Goal: Register for event/course

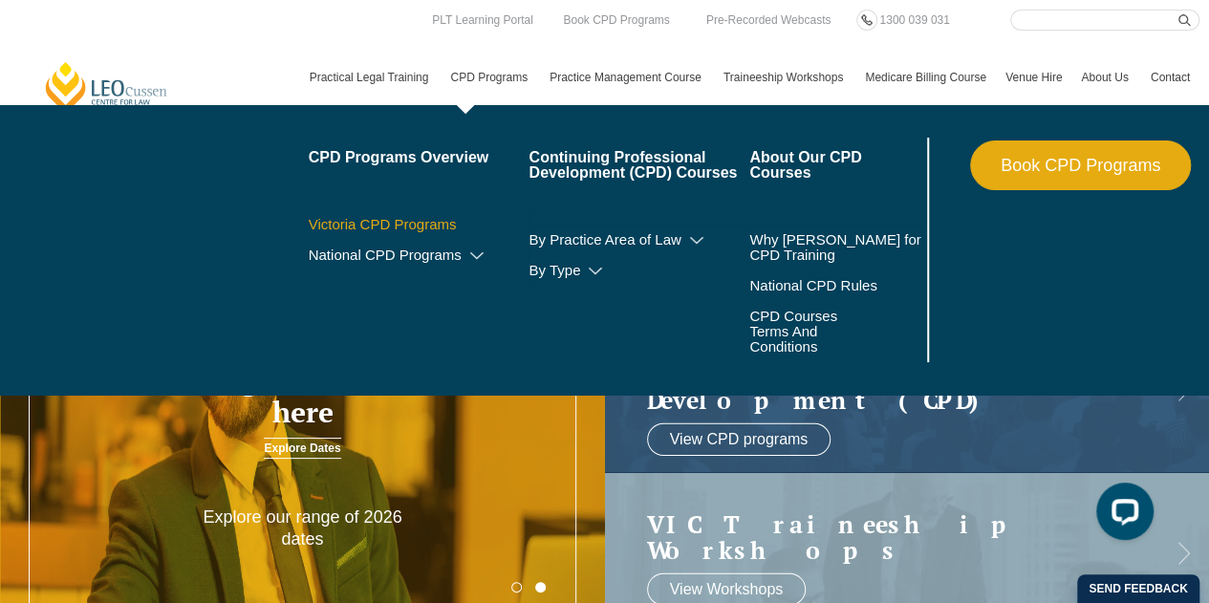
click at [432, 219] on link "Victoria CPD Programs" at bounding box center [419, 224] width 221 height 15
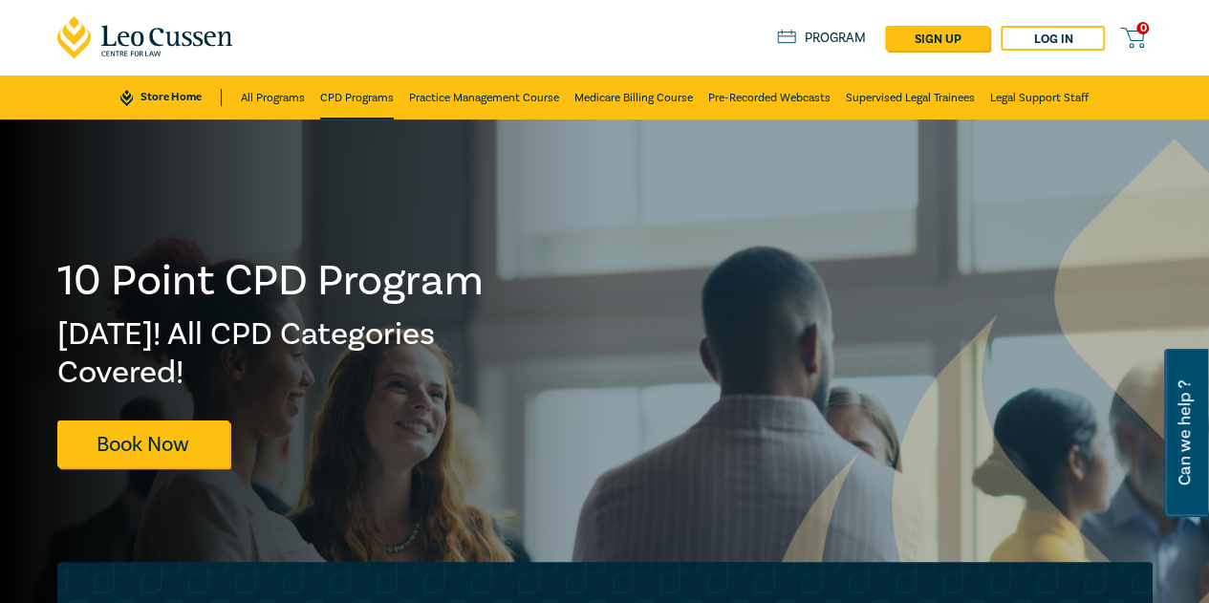
click at [389, 105] on link "CPD Programs" at bounding box center [357, 98] width 74 height 44
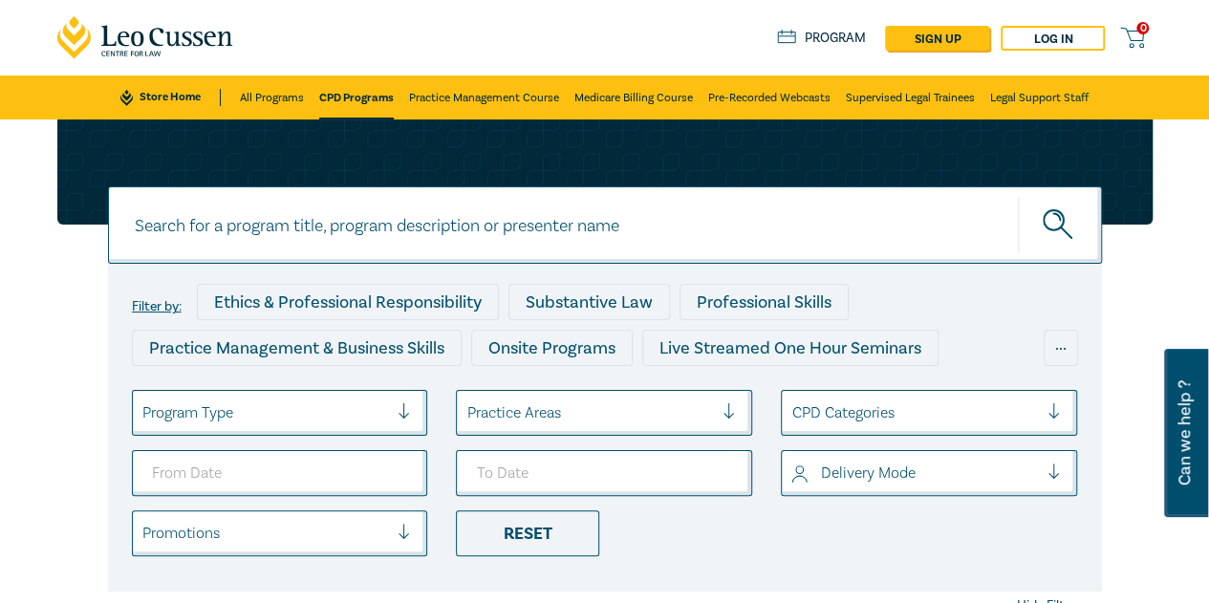
click at [269, 418] on div at bounding box center [265, 413] width 247 height 25
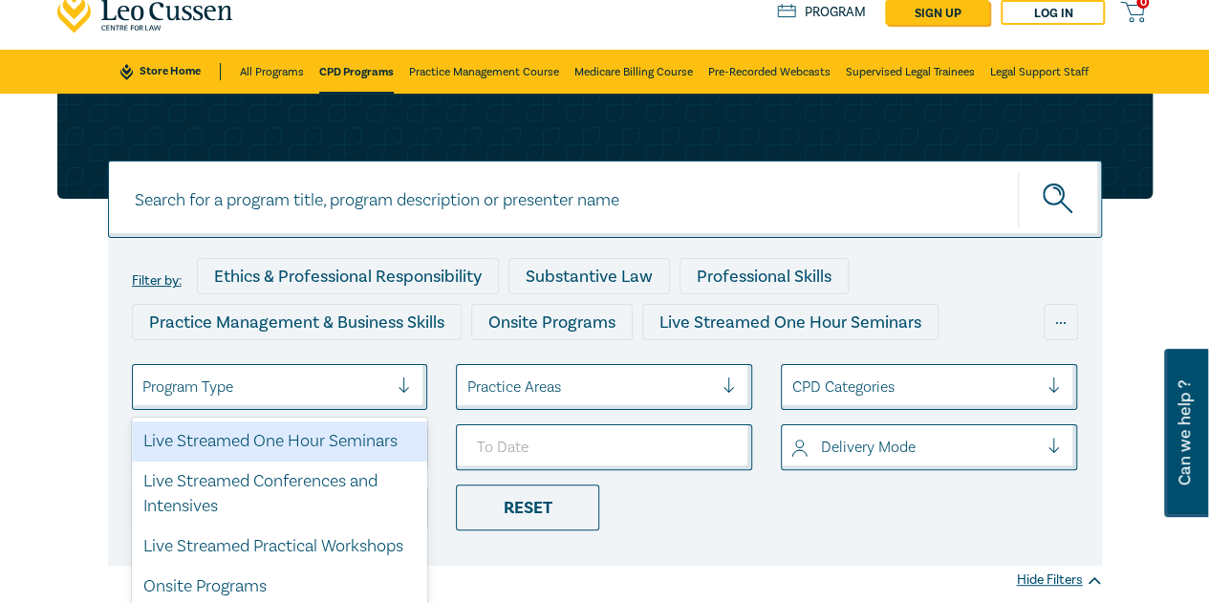
scroll to position [80, 0]
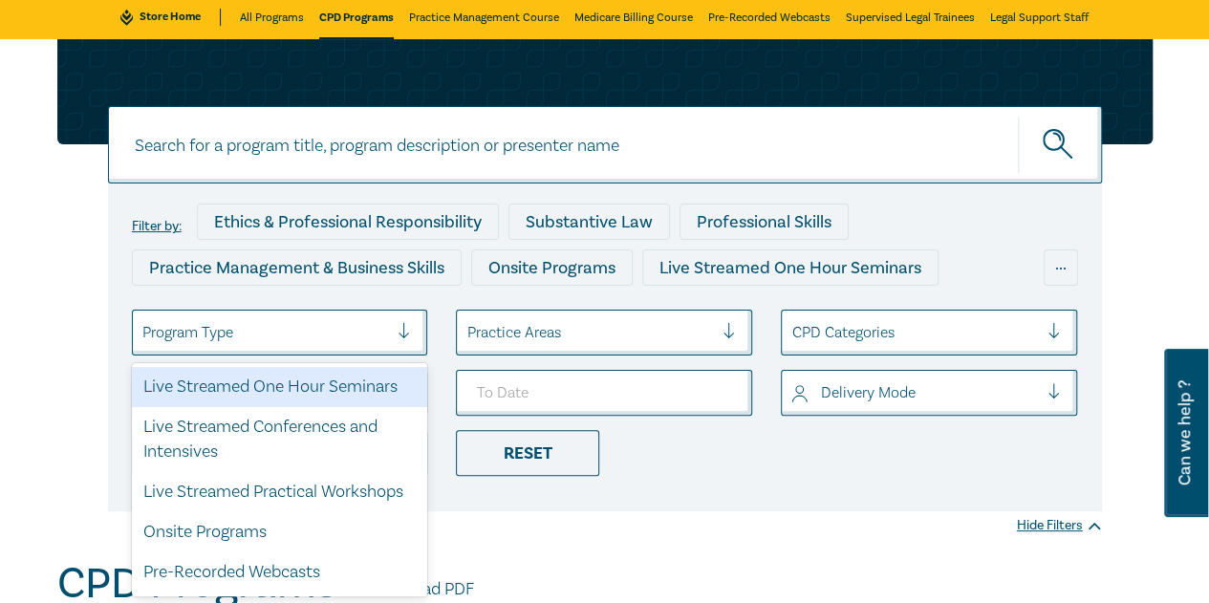
click at [273, 401] on div "Live Streamed One Hour Seminars" at bounding box center [280, 387] width 296 height 40
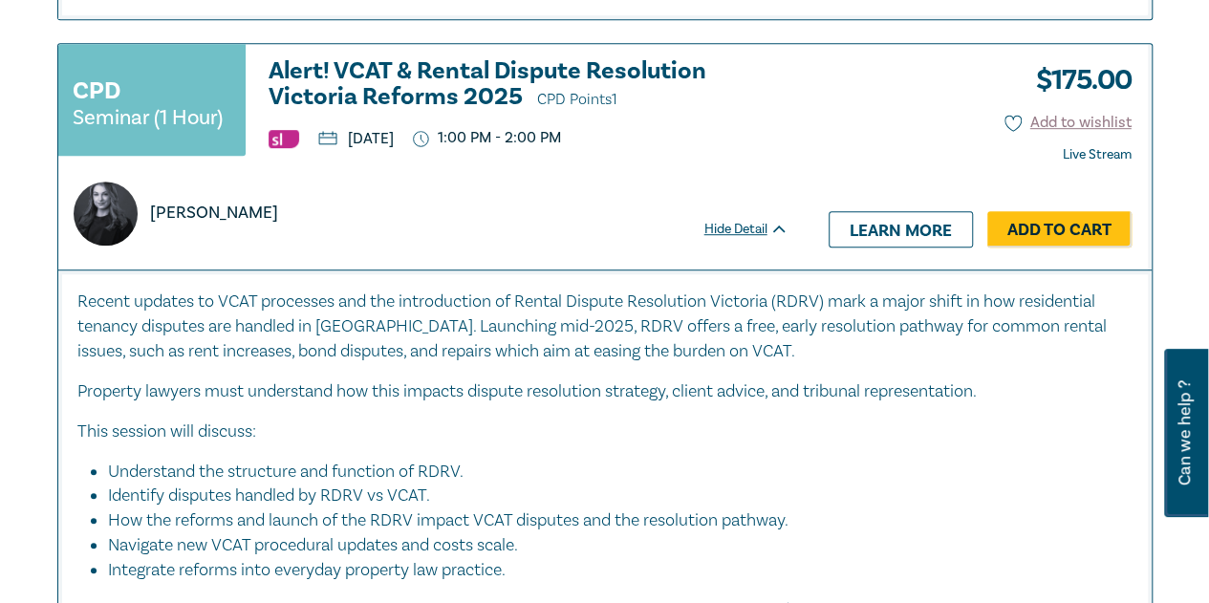
scroll to position [4111, 0]
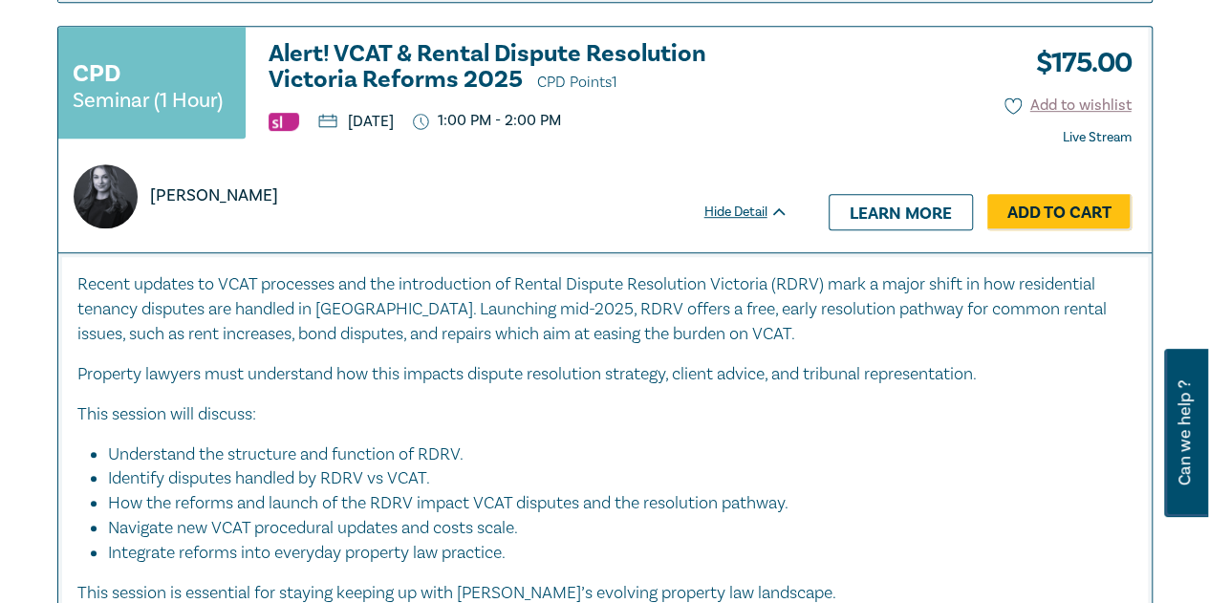
click at [330, 96] on h3 "Alert! VCAT & Rental Dispute Resolution Victoria Reforms 2025 CPD Points 1" at bounding box center [529, 68] width 520 height 54
